Goal: Task Accomplishment & Management: Use online tool/utility

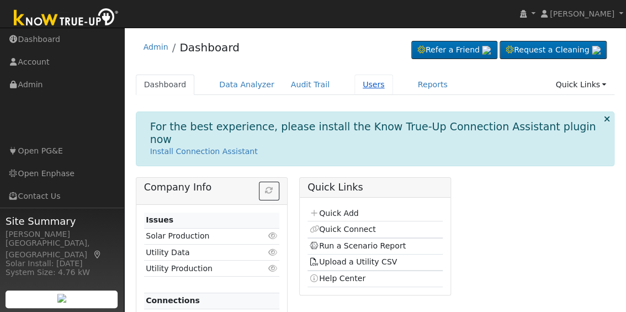
click at [359, 88] on link "Users" at bounding box center [373, 85] width 39 height 20
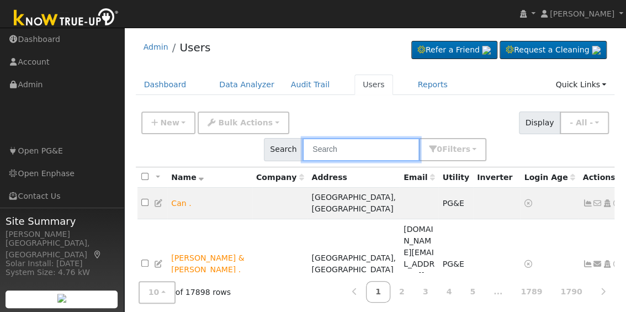
click at [419, 138] on input "text" at bounding box center [360, 149] width 117 height 23
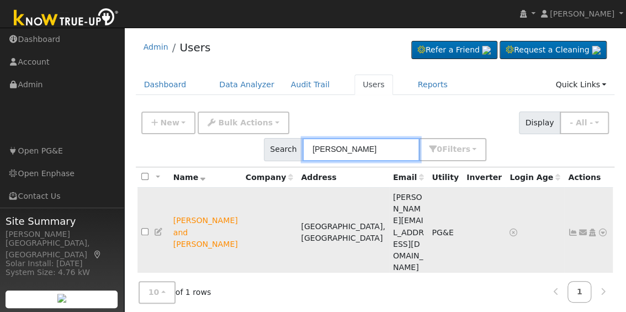
type input "[PERSON_NAME]"
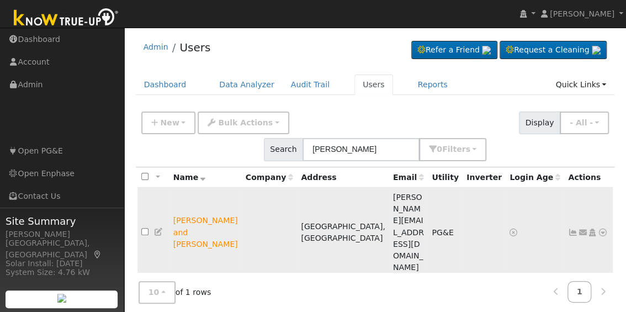
click at [598, 229] on icon at bounding box center [603, 233] width 10 height 8
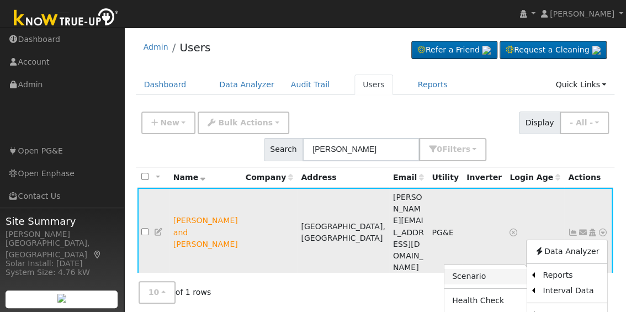
click at [471, 269] on link "Scenario" at bounding box center [485, 276] width 82 height 15
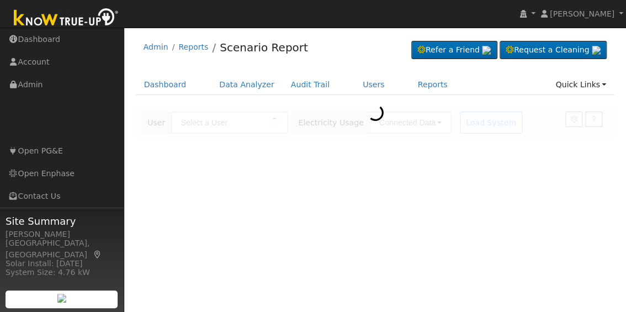
type input "[PERSON_NAME] and [PERSON_NAME]"
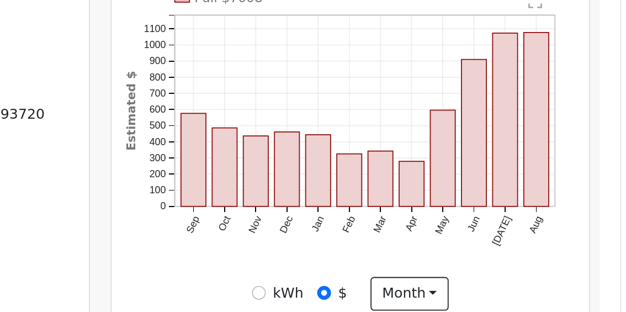
scroll to position [220, 0]
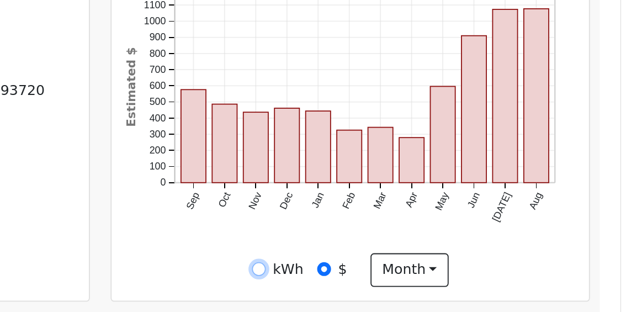
click at [423, 290] on input "kWh" at bounding box center [424, 288] width 8 height 8
radio input "true"
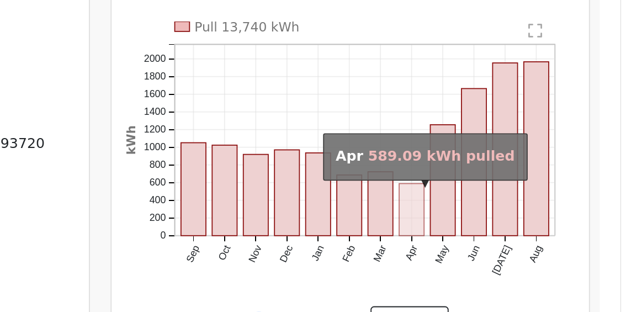
scroll to position [217, 0]
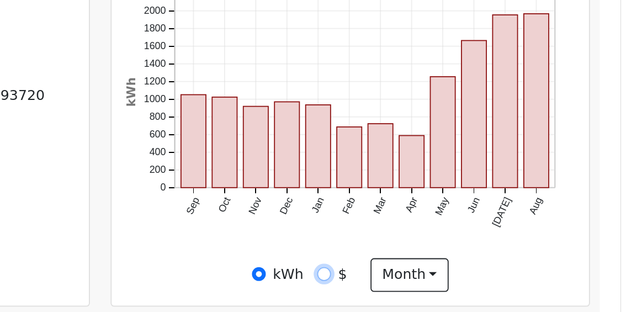
click at [463, 290] on input "$" at bounding box center [460, 290] width 8 height 8
radio input "true"
radio input "false"
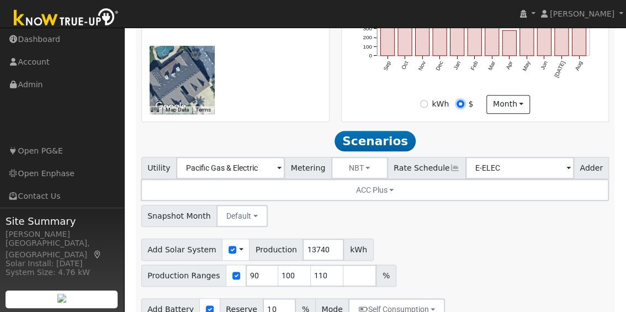
scroll to position [426, 0]
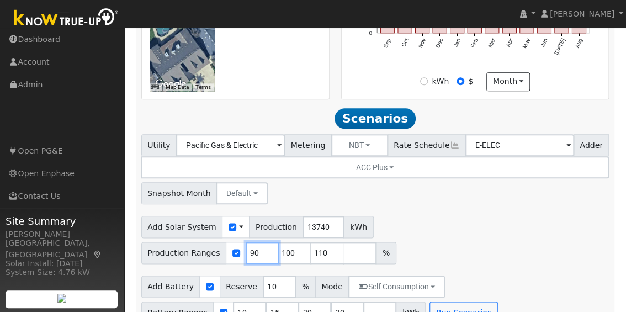
click at [279, 242] on input "90" at bounding box center [262, 253] width 33 height 22
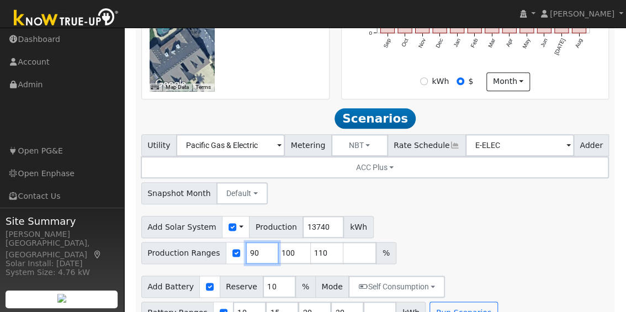
type input "100"
type input "110"
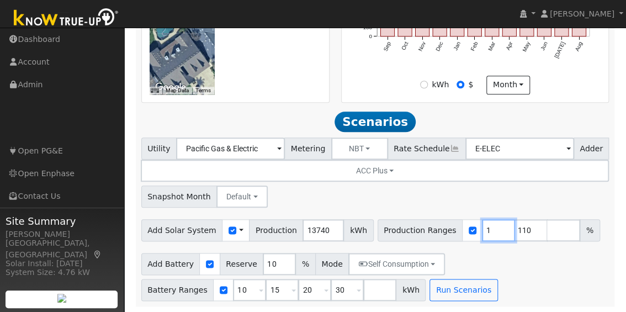
type input "110"
type input "1"
type input "111"
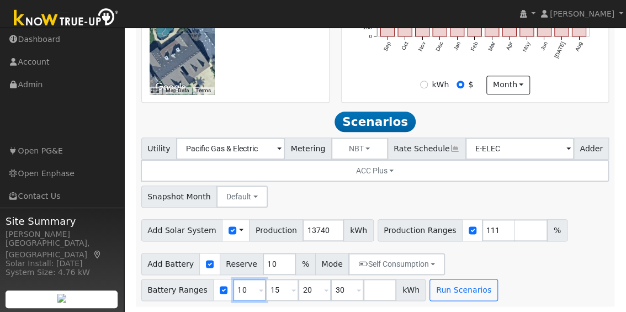
click at [236, 291] on input "10" at bounding box center [249, 290] width 33 height 22
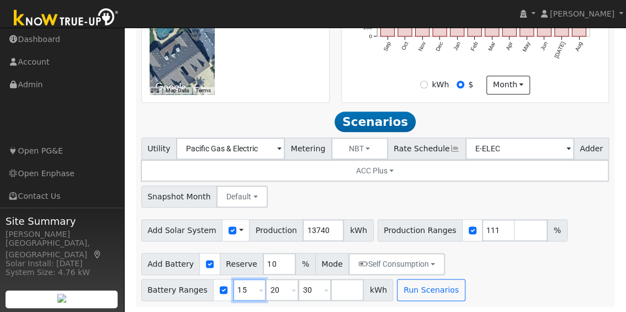
type input "15"
type input "20"
type input "30"
type input "20"
type input "30"
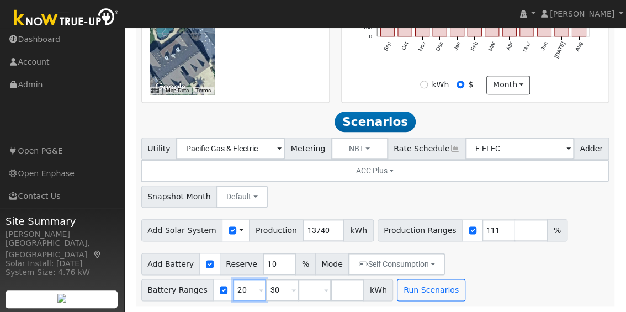
click at [236, 291] on input "20" at bounding box center [249, 290] width 33 height 22
type input "30"
click at [236, 291] on input "30" at bounding box center [249, 290] width 33 height 22
click at [236, 291] on div "Add Battery Reserve 10 % Mode Self Consumption Self Consumption Peak Savings AC…" at bounding box center [375, 275] width 472 height 52
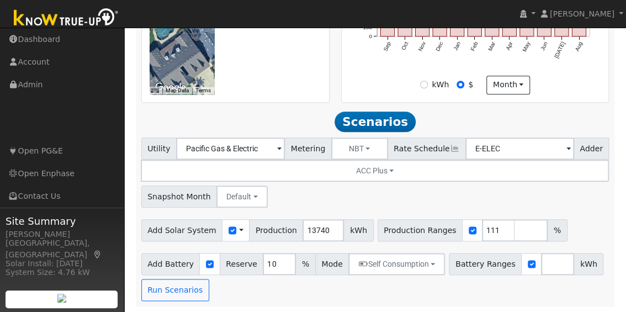
click at [236, 291] on div "Add Battery Reserve 10 % Mode Self Consumption Self Consumption Peak Savings AC…" at bounding box center [375, 275] width 472 height 52
click at [267, 263] on input "10" at bounding box center [279, 264] width 33 height 22
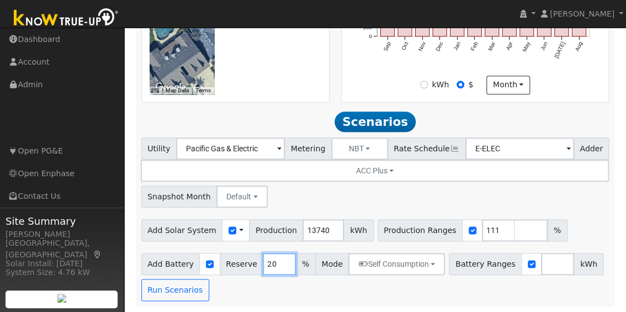
type input "20"
click at [541, 272] on input "number" at bounding box center [557, 264] width 33 height 22
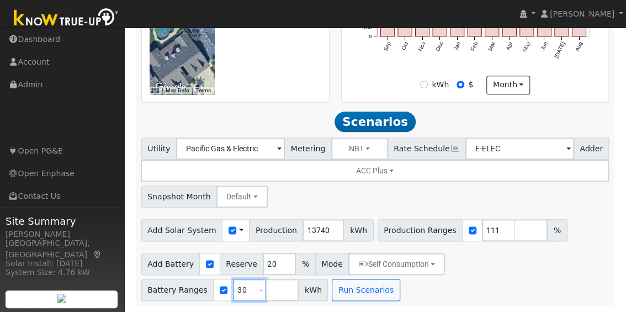
type input "3"
type input "20"
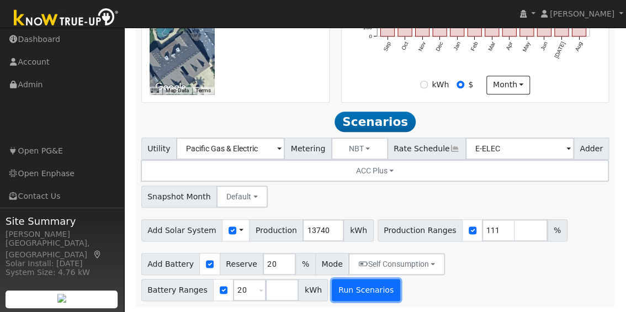
click at [364, 294] on button "Run Scenarios" at bounding box center [366, 290] width 68 height 22
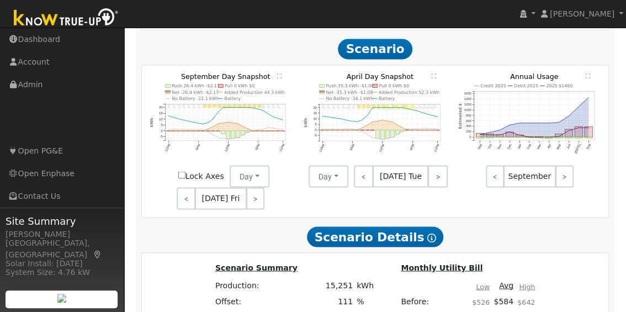
scroll to position [756, 0]
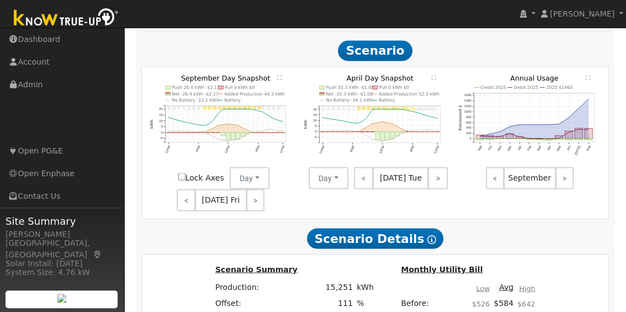
click at [182, 103] on text "No Battery -22.1 kWh" at bounding box center [195, 100] width 47 height 5
click at [357, 103] on text "No Battery -34.1 kWh" at bounding box center [349, 100] width 47 height 5
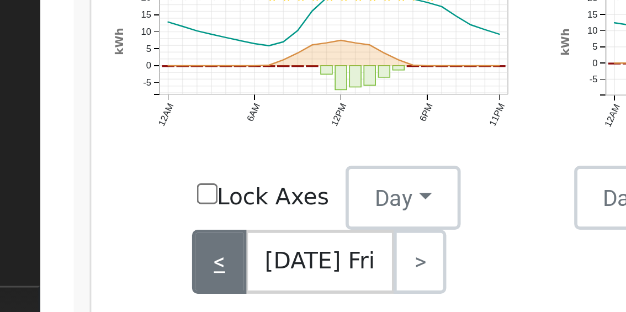
click at [188, 203] on link "<" at bounding box center [186, 199] width 18 height 22
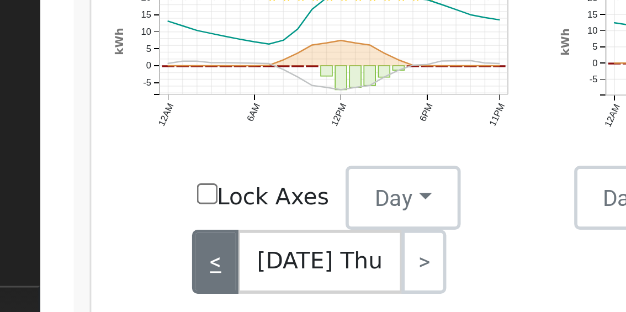
click at [188, 201] on link "<" at bounding box center [185, 199] width 16 height 22
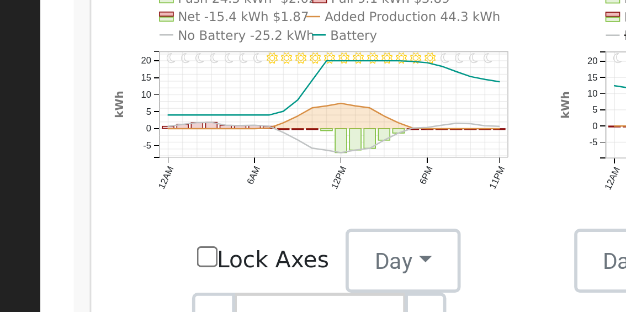
click at [182, 102] on text "No Battery -25.2 kWh" at bounding box center [195, 99] width 47 height 5
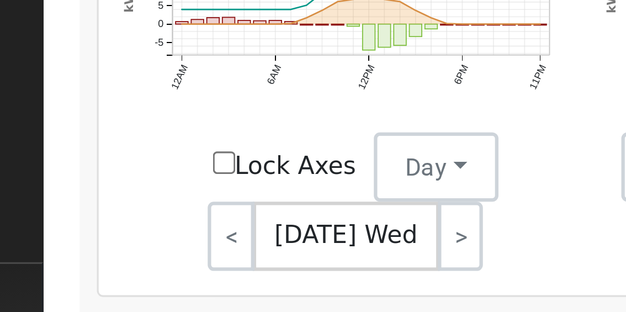
scroll to position [756, 0]
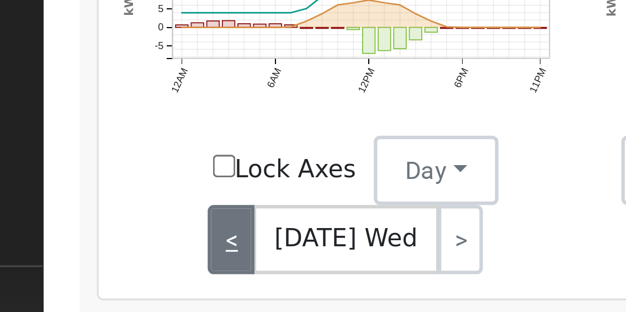
click at [189, 203] on link "<" at bounding box center [184, 199] width 15 height 22
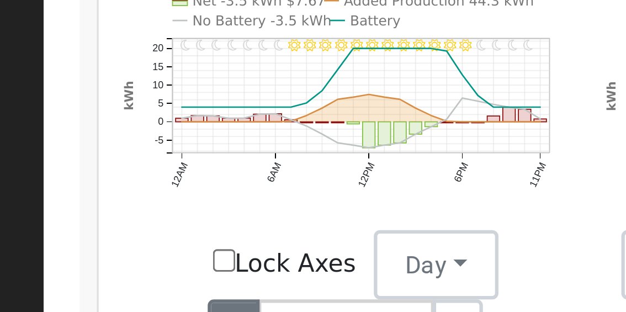
scroll to position [756, 0]
click at [186, 103] on text "No Battery -3.5 kWh" at bounding box center [194, 100] width 45 height 5
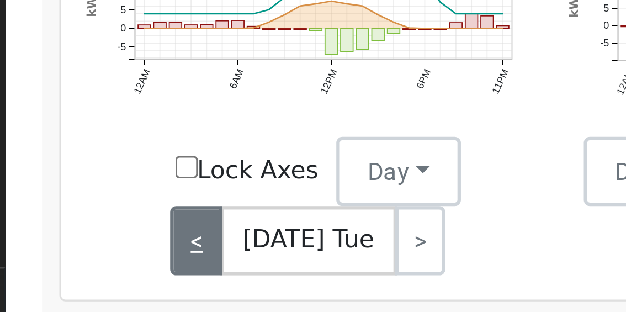
click at [190, 203] on link "<" at bounding box center [185, 199] width 17 height 22
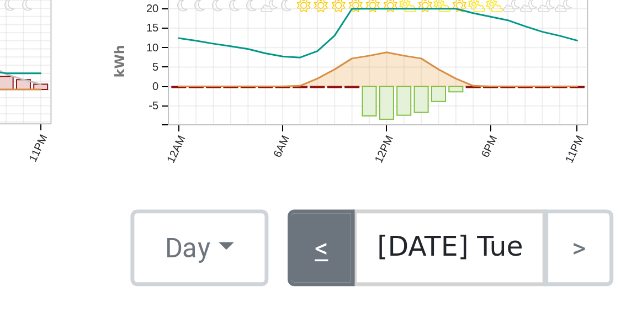
click at [365, 181] on link "<" at bounding box center [363, 177] width 19 height 22
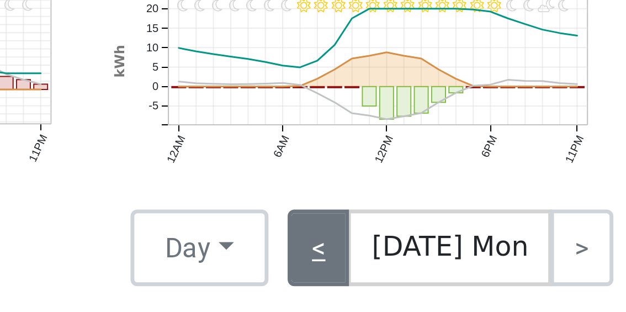
click at [365, 179] on link "<" at bounding box center [363, 177] width 18 height 22
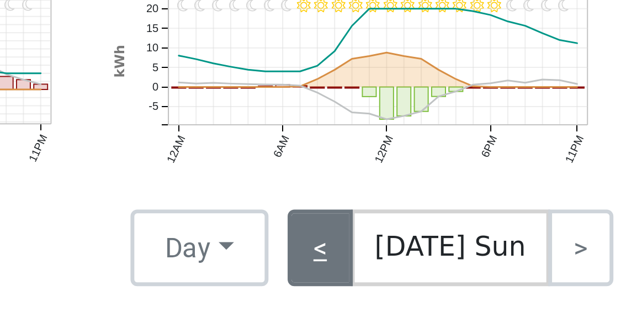
click at [365, 179] on link "<" at bounding box center [363, 177] width 19 height 22
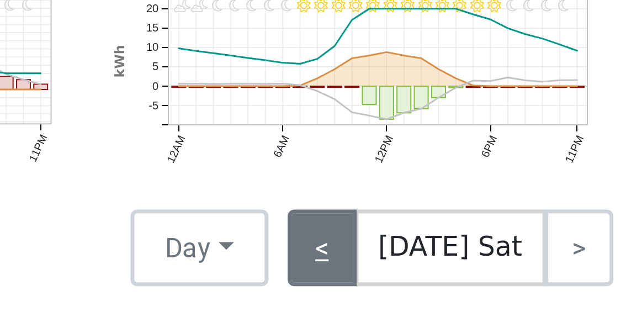
click at [364, 178] on link "<" at bounding box center [364, 177] width 20 height 22
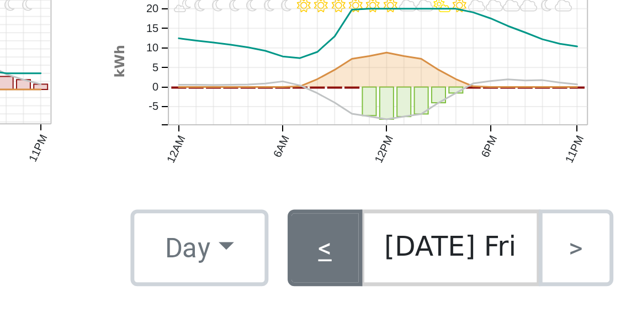
click at [364, 177] on link "<" at bounding box center [365, 177] width 22 height 22
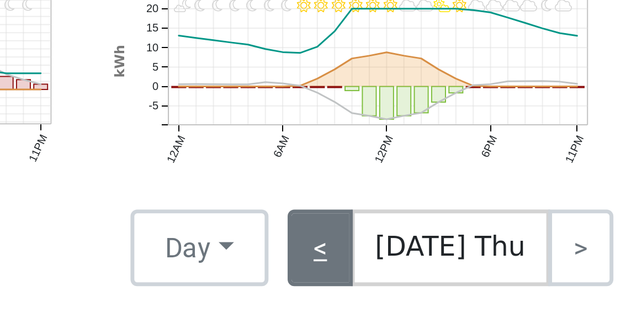
click at [365, 178] on link "<" at bounding box center [363, 177] width 19 height 22
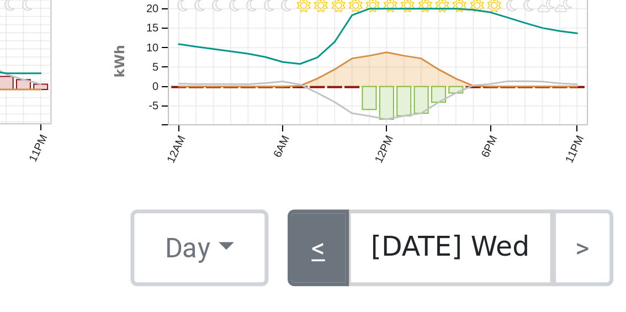
click at [365, 177] on link "<" at bounding box center [363, 177] width 18 height 22
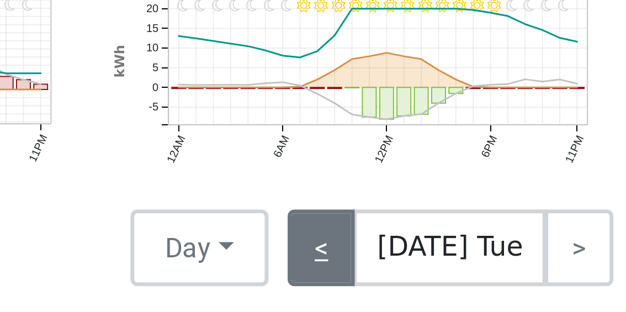
click at [365, 179] on link "<" at bounding box center [363, 177] width 19 height 22
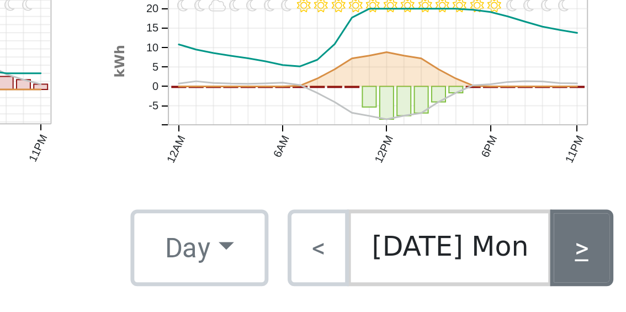
click at [436, 179] on link ">" at bounding box center [438, 177] width 18 height 22
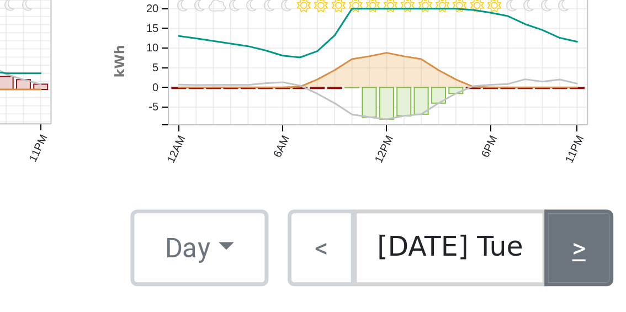
click at [435, 179] on link ">" at bounding box center [437, 177] width 19 height 22
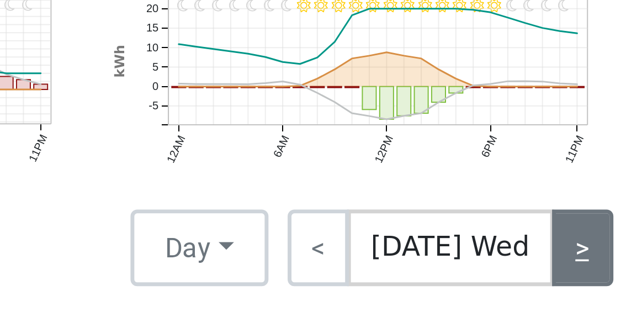
click at [437, 178] on link ">" at bounding box center [439, 177] width 18 height 22
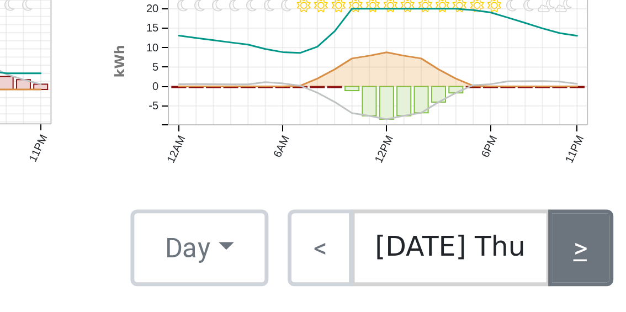
click at [436, 177] on link ">" at bounding box center [438, 177] width 19 height 22
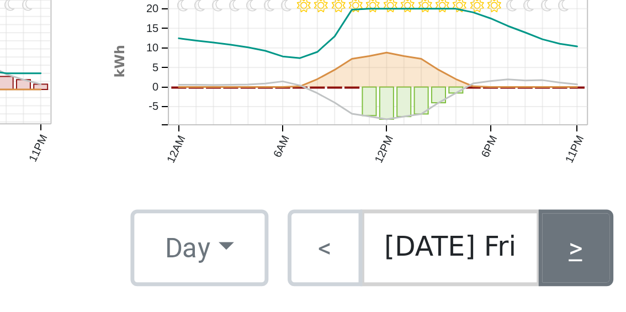
click at [436, 177] on link ">" at bounding box center [437, 177] width 22 height 22
click at [436, 176] on link ">" at bounding box center [437, 177] width 22 height 22
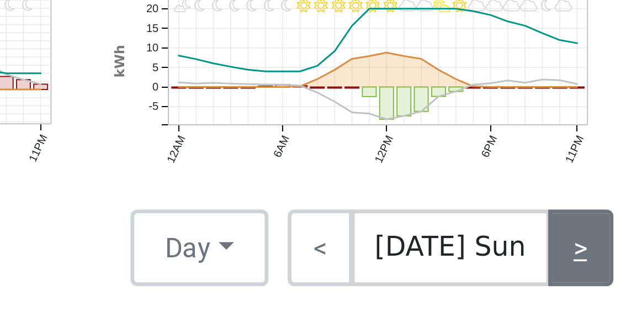
click at [437, 175] on link ">" at bounding box center [438, 177] width 19 height 22
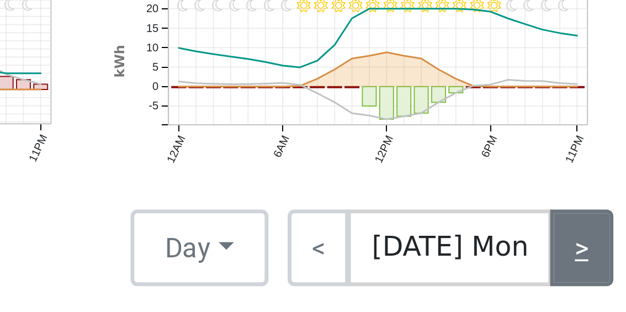
click at [437, 176] on link ">" at bounding box center [438, 177] width 18 height 22
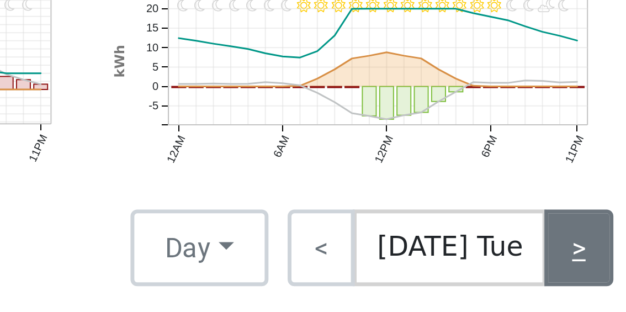
click at [437, 174] on link ">" at bounding box center [437, 177] width 19 height 22
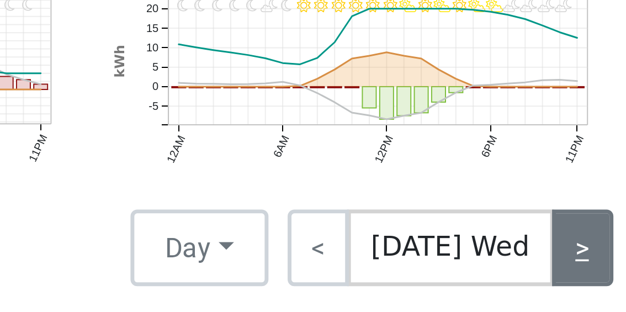
click at [437, 175] on link ">" at bounding box center [439, 177] width 18 height 22
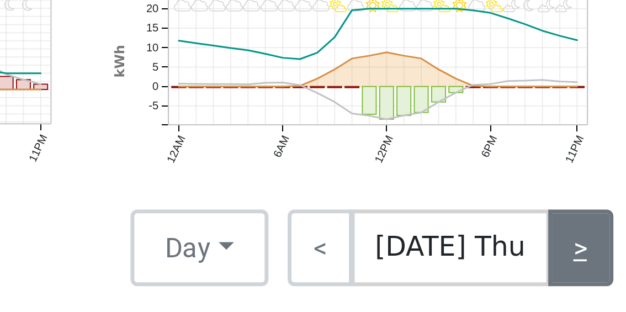
click at [436, 175] on link ">" at bounding box center [438, 177] width 19 height 22
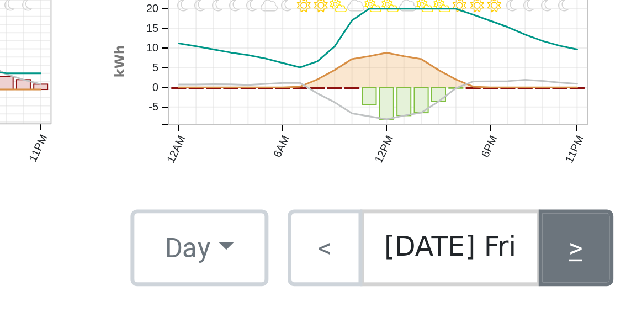
click at [436, 175] on link ">" at bounding box center [437, 177] width 22 height 22
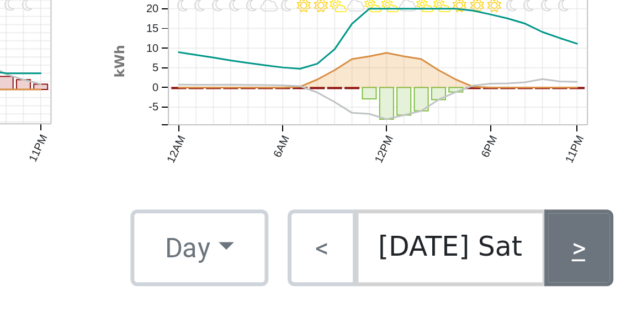
click at [435, 176] on link ">" at bounding box center [438, 177] width 20 height 22
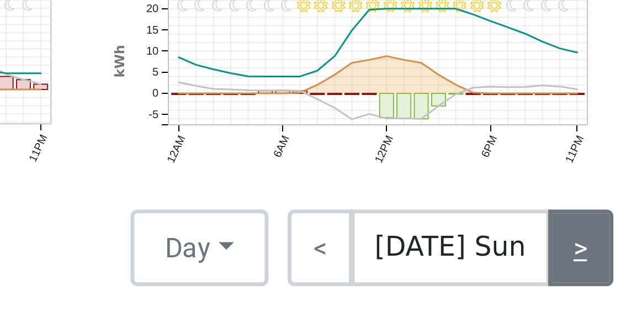
click at [438, 177] on link ">" at bounding box center [438, 177] width 19 height 22
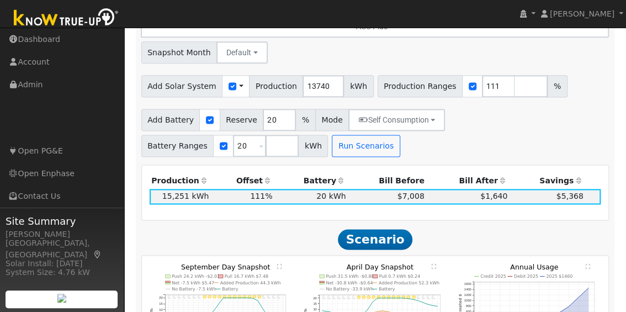
scroll to position [569, 0]
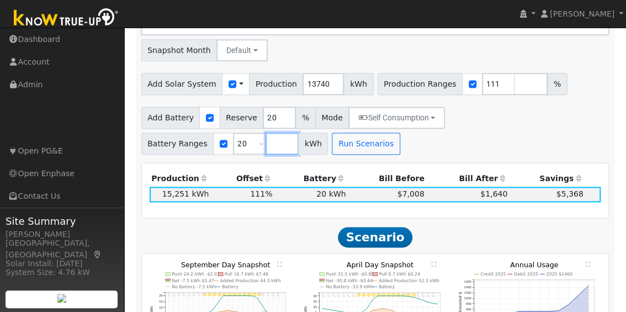
click at [267, 145] on input "number" at bounding box center [281, 143] width 33 height 22
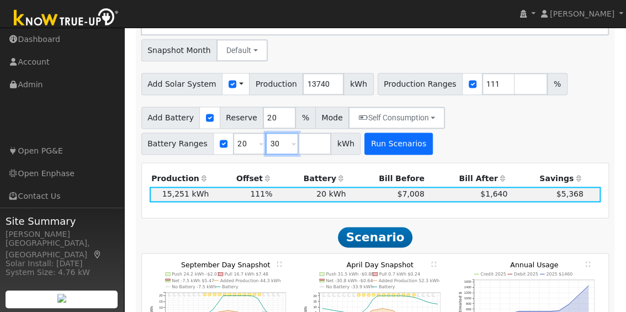
type input "30"
click at [385, 150] on button "Run Scenarios" at bounding box center [398, 143] width 68 height 22
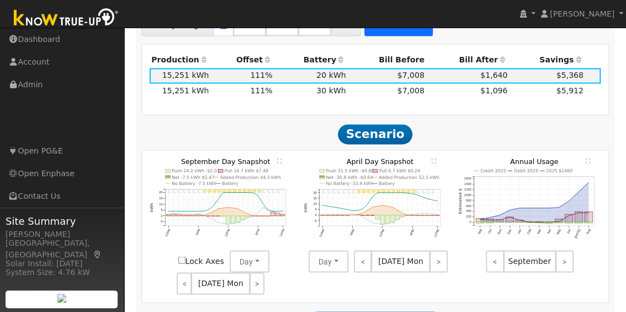
scroll to position [682, 0]
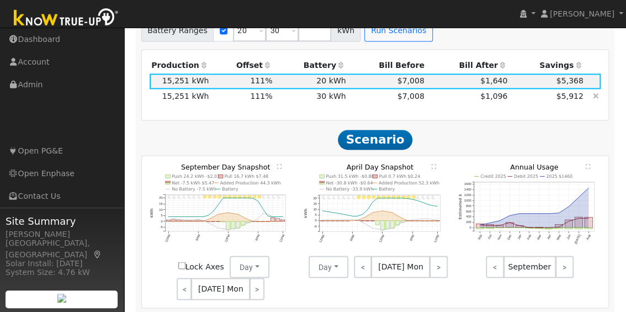
click at [426, 99] on td "$1,096" at bounding box center [467, 96] width 83 height 15
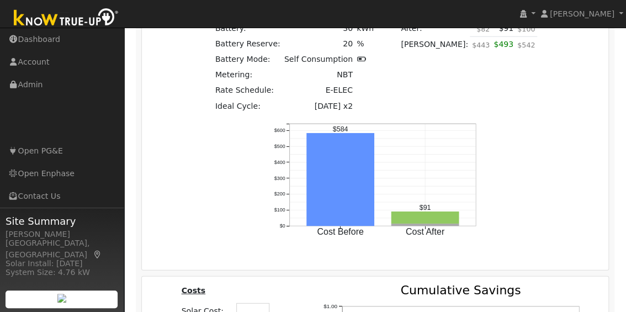
scroll to position [1071, 0]
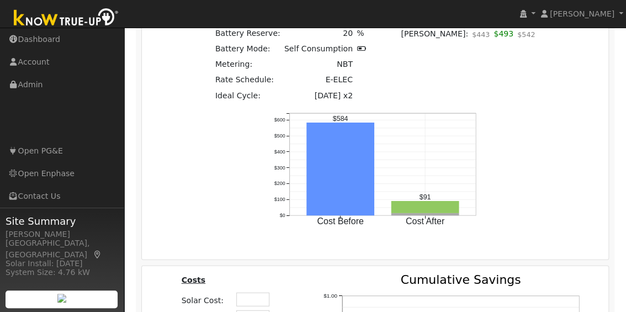
click at [536, 187] on div "Scenario Summary Production: 15,251 kWh Offset: 111 % Battery: 30 kWh Battery R…" at bounding box center [375, 106] width 475 height 289
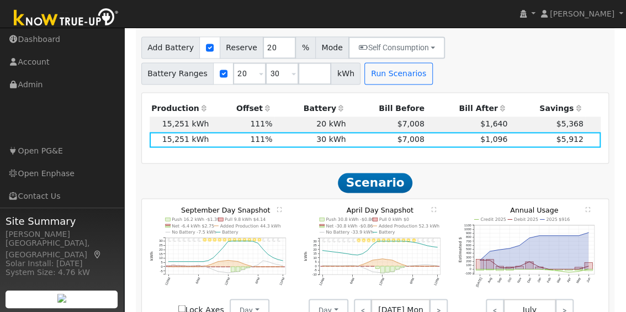
scroll to position [637, 0]
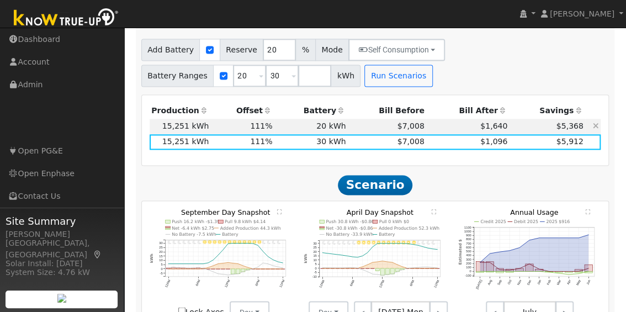
click at [320, 129] on td "20 kWh" at bounding box center [310, 126] width 73 height 15
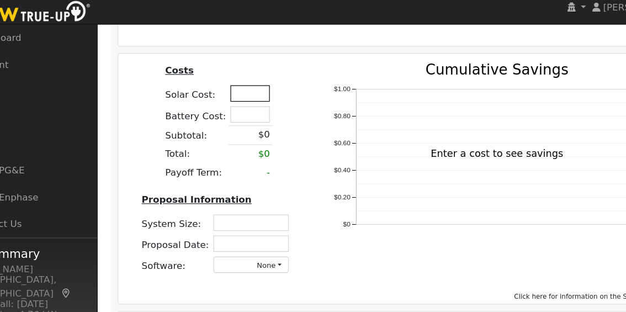
scroll to position [1286, 0]
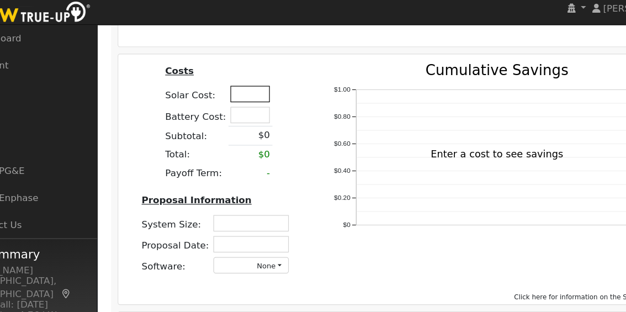
click at [248, 86] on input "text" at bounding box center [252, 86] width 33 height 14
click at [252, 103] on input "text" at bounding box center [252, 104] width 33 height 14
type input "$32,500"
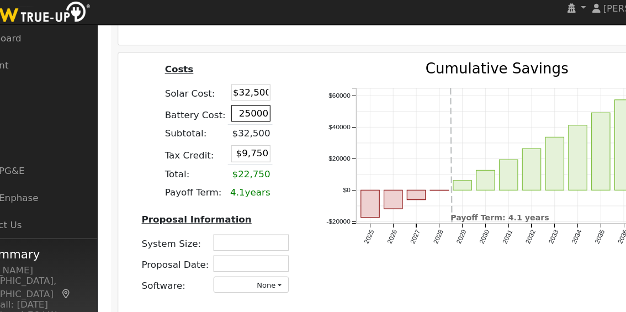
type input "$25,000"
type input "$17,250"
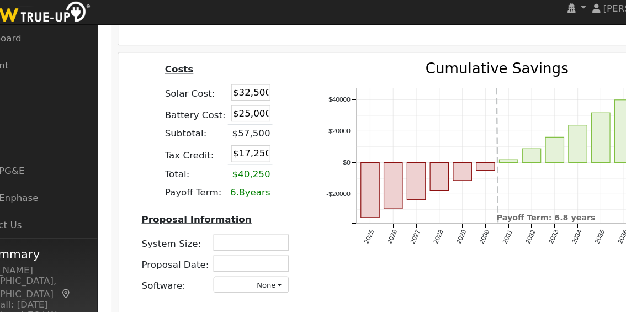
click at [288, 108] on div "Costs Solar Cost: $32,500 Battery Cost: $25,000 Subtotal: $57,500 Tax Credit: $…" at bounding box center [225, 161] width 155 height 204
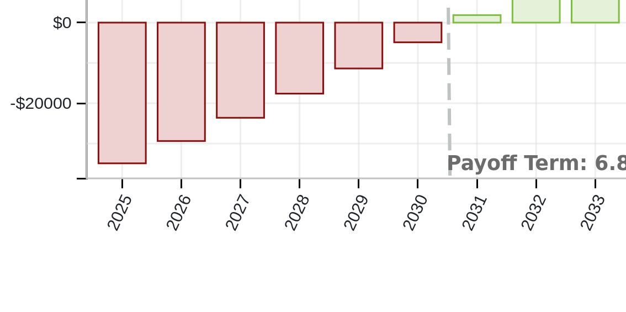
scroll to position [1286, 0]
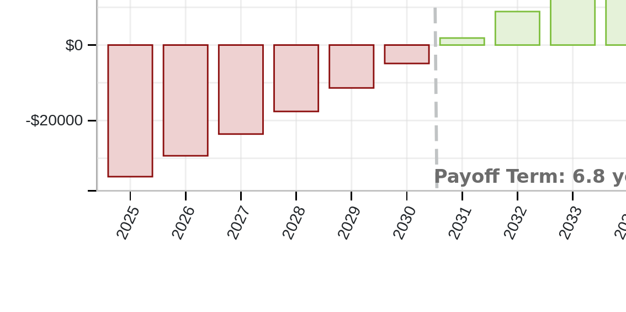
click at [447, 213] on text "2030" at bounding box center [450, 206] width 11 height 14
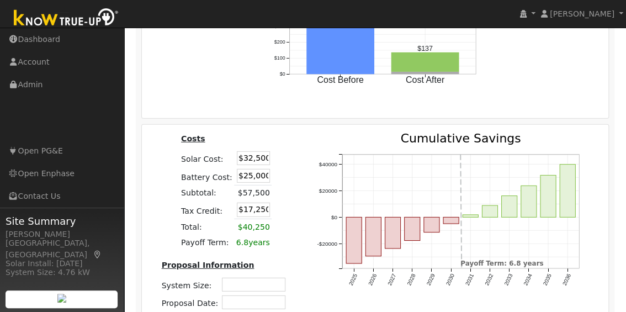
scroll to position [1211, 0]
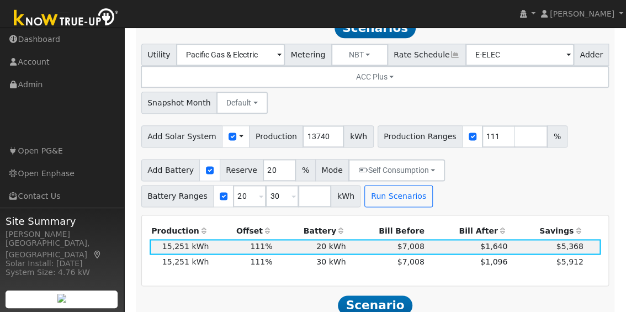
scroll to position [517, 0]
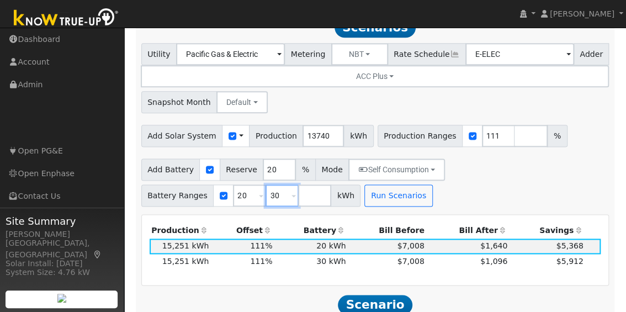
click at [272, 198] on input "30" at bounding box center [281, 195] width 33 height 22
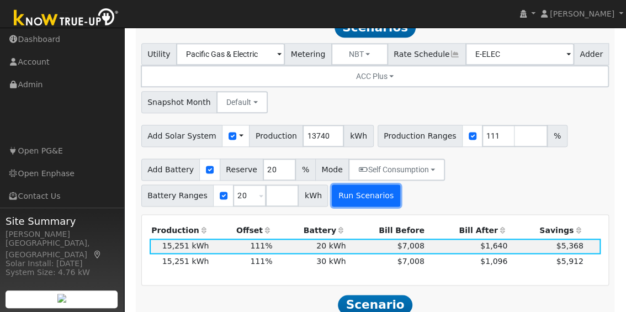
click at [358, 199] on button "Run Scenarios" at bounding box center [366, 195] width 68 height 22
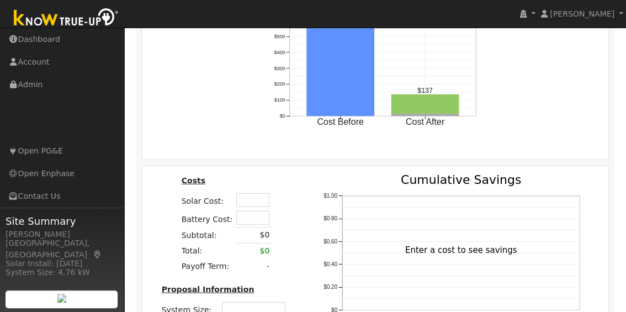
scroll to position [1256, 0]
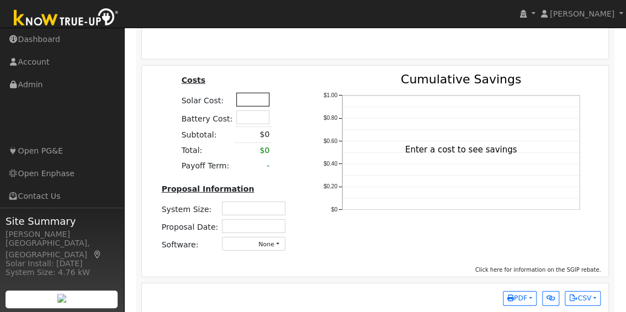
click at [257, 100] on input "text" at bounding box center [252, 100] width 33 height 14
type input "$57,500"
click at [271, 83] on div "Costs Solar Cost: $57,500 Battery Cost: Subtotal: $0 Total: $0 Payoff Term: - P…" at bounding box center [225, 166] width 155 height 187
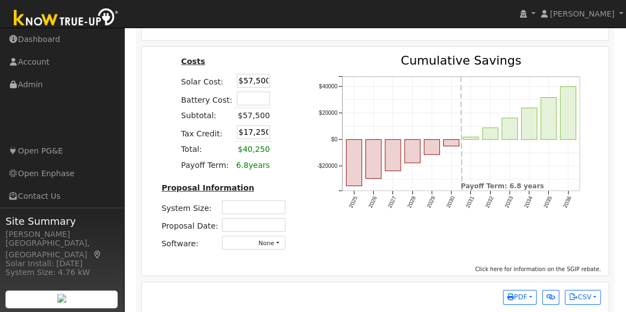
scroll to position [1289, 0]
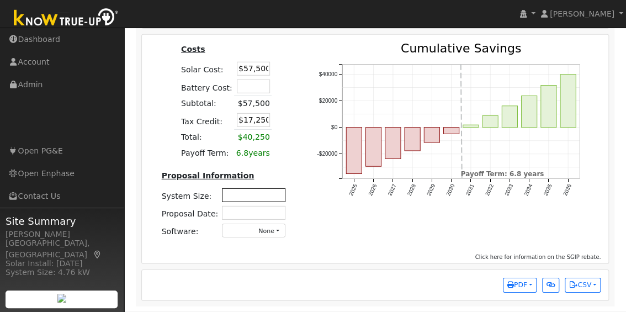
click at [264, 192] on input "text" at bounding box center [253, 195] width 63 height 14
click at [248, 192] on input "text" at bounding box center [253, 195] width 63 height 14
type input "9.84"
click at [254, 213] on input "text" at bounding box center [253, 213] width 63 height 14
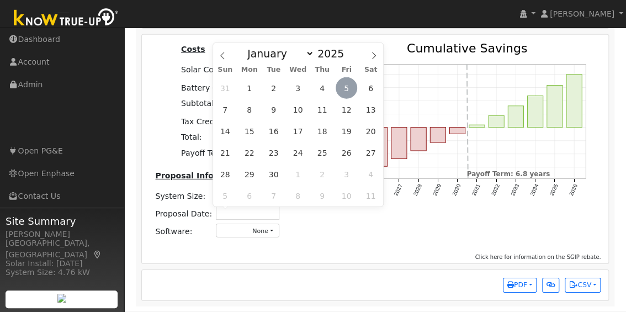
click at [348, 82] on span "5" at bounding box center [347, 88] width 22 height 22
type input "[DATE]"
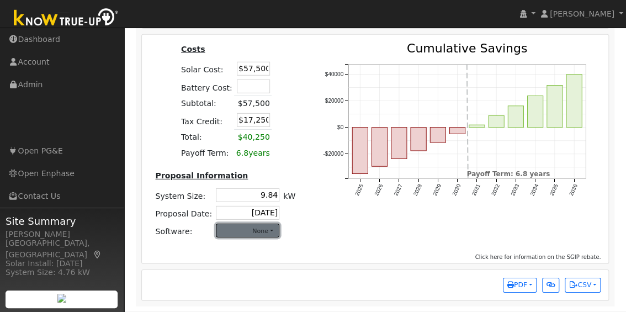
click at [264, 234] on button "None" at bounding box center [247, 231] width 63 height 14
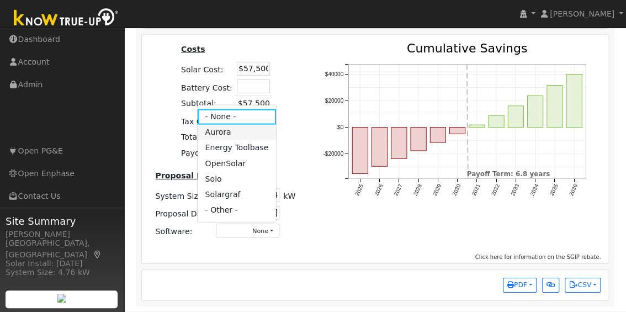
click at [231, 130] on link "Aurora" at bounding box center [236, 132] width 79 height 15
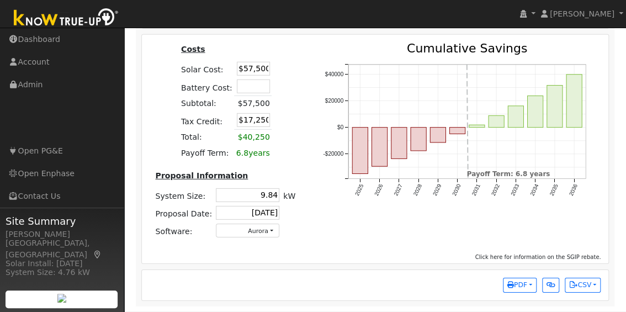
click at [326, 226] on div "2025 2026 2027 2028 2029 2030 2031 2032 2033 2034 2035 2036 -$20000 $0 $20000 $…" at bounding box center [458, 145] width 299 height 204
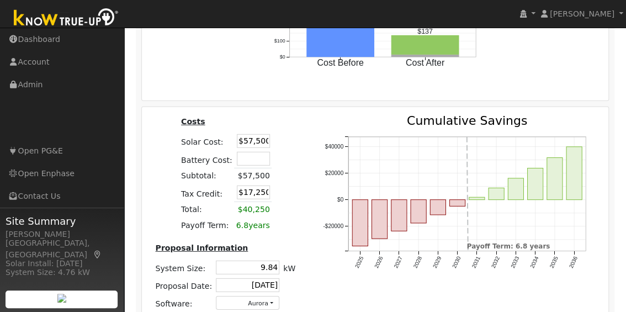
scroll to position [1210, 0]
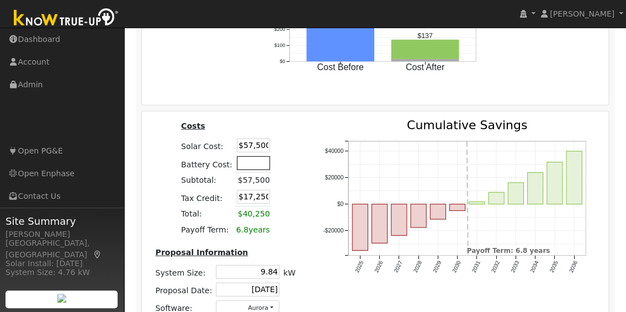
click at [253, 167] on input "text" at bounding box center [253, 163] width 33 height 14
click at [294, 132] on div "Costs Solar Cost: $57,500 Battery Cost: 25000 Subtotal: $57,500 Tax Credit: $17…" at bounding box center [225, 221] width 167 height 204
type input "$25,000"
type input "$24,750"
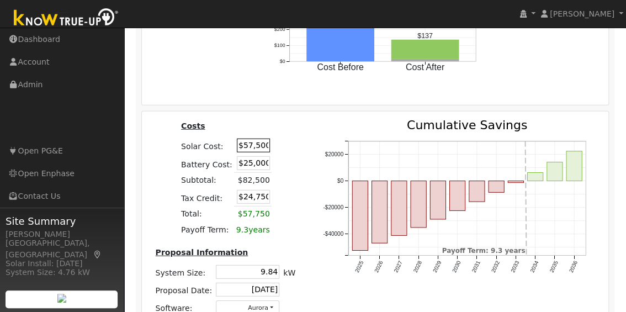
click at [241, 149] on input "$57,500" at bounding box center [253, 146] width 33 height 14
type input "$37,000"
type input "$18,600"
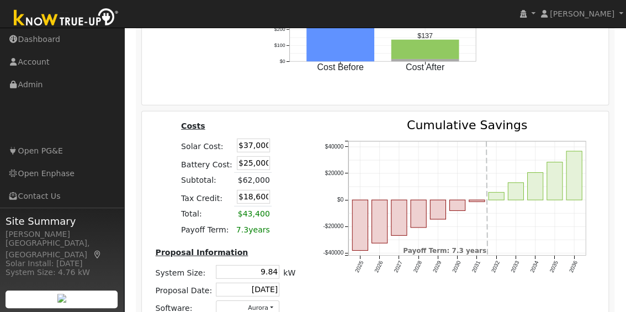
click at [314, 130] on div "2025 2026 2027 2028 2029 2030 2031 2032 2033 2034 2035 2036 -$40000 -$20000 $0 …" at bounding box center [458, 221] width 299 height 204
click at [253, 146] on input "$37,000" at bounding box center [253, 146] width 33 height 14
type input "$27,000"
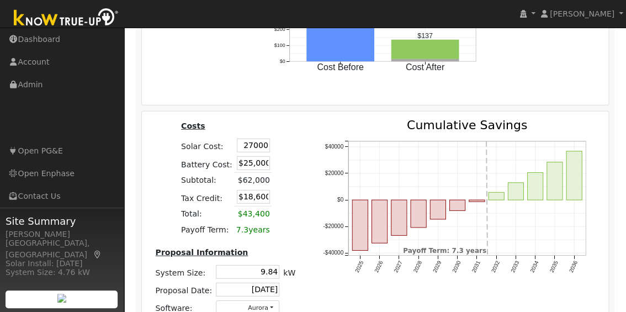
type input "$15,600"
click at [275, 131] on div "Costs Solar Cost: $27,000 Battery Cost: $25,000 Subtotal: $62,000 Tax Credit: $…" at bounding box center [225, 221] width 167 height 204
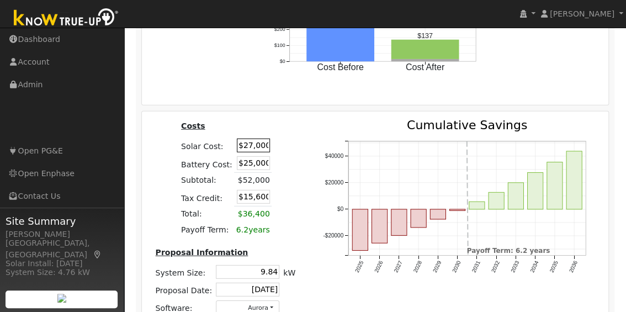
click at [262, 146] on input "$27,000" at bounding box center [253, 146] width 33 height 14
type input "$32,000"
type input "$17,100"
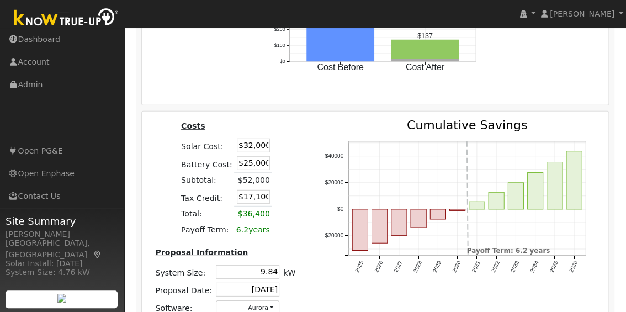
click at [277, 134] on div "Costs Solar Cost: $32,000 Battery Cost: $25,000 Subtotal: $52,000 Tax Credit: $…" at bounding box center [225, 221] width 167 height 204
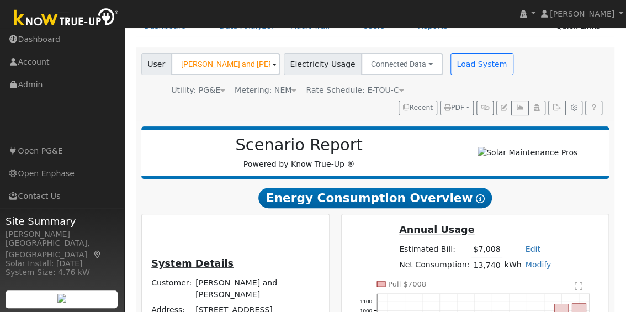
scroll to position [0, 0]
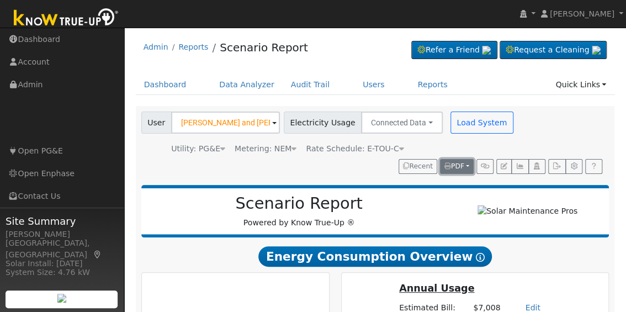
click at [464, 161] on button "PDF" at bounding box center [457, 166] width 34 height 15
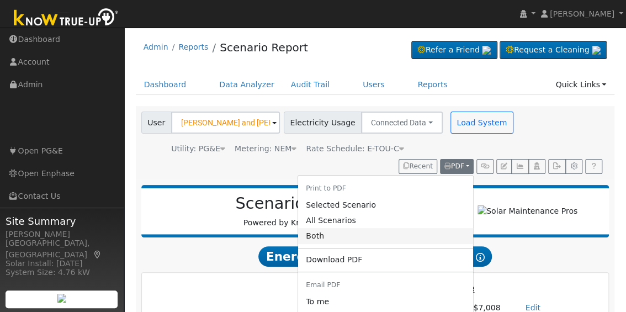
click at [407, 233] on link "Both" at bounding box center [385, 235] width 175 height 15
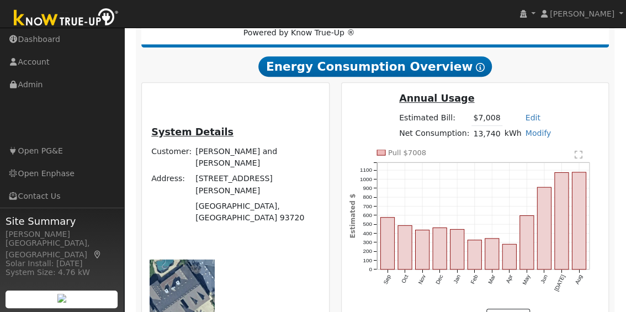
scroll to position [200, 0]
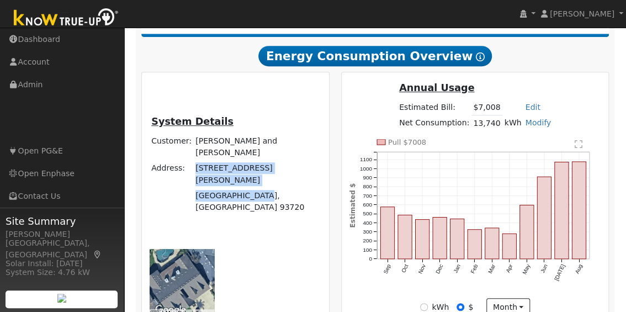
drag, startPoint x: 214, startPoint y: 251, endPoint x: 190, endPoint y: 209, distance: 48.2
click at [190, 209] on tbody "Customer: Wayne and Sherri Troxell Address: 552 East Braddock Drive Fresno, CA …" at bounding box center [236, 175] width 172 height 82
copy tbody "552 East Braddock Drive Fresno, CA 93720"
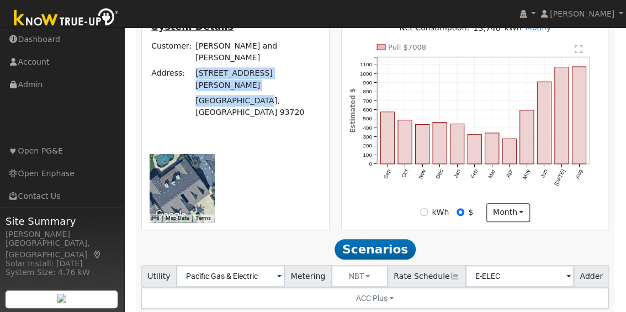
scroll to position [296, 0]
